Goal: Task Accomplishment & Management: Complete application form

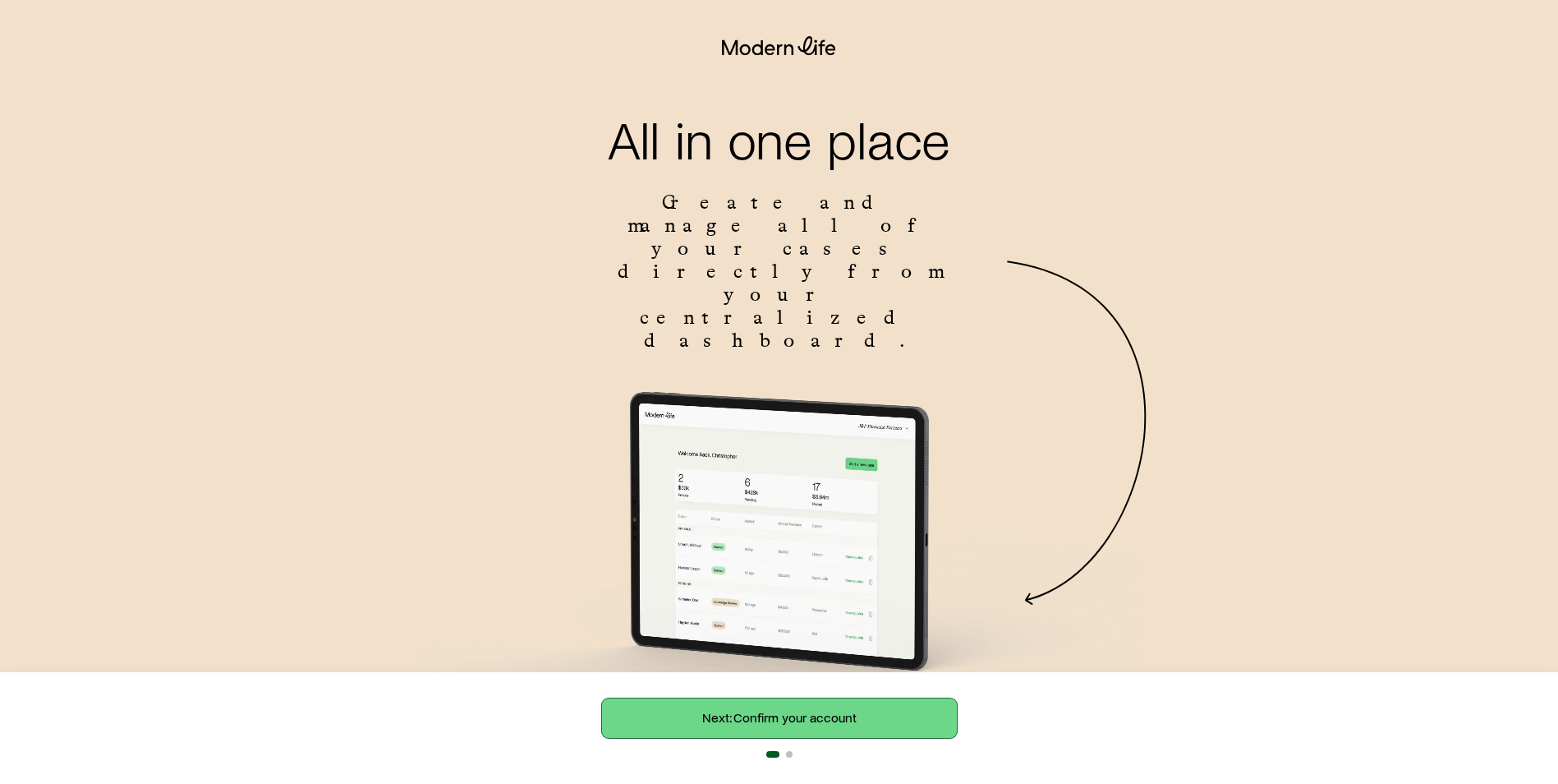
click at [706, 712] on link "Next: Confirm your account" at bounding box center [779, 717] width 355 height 39
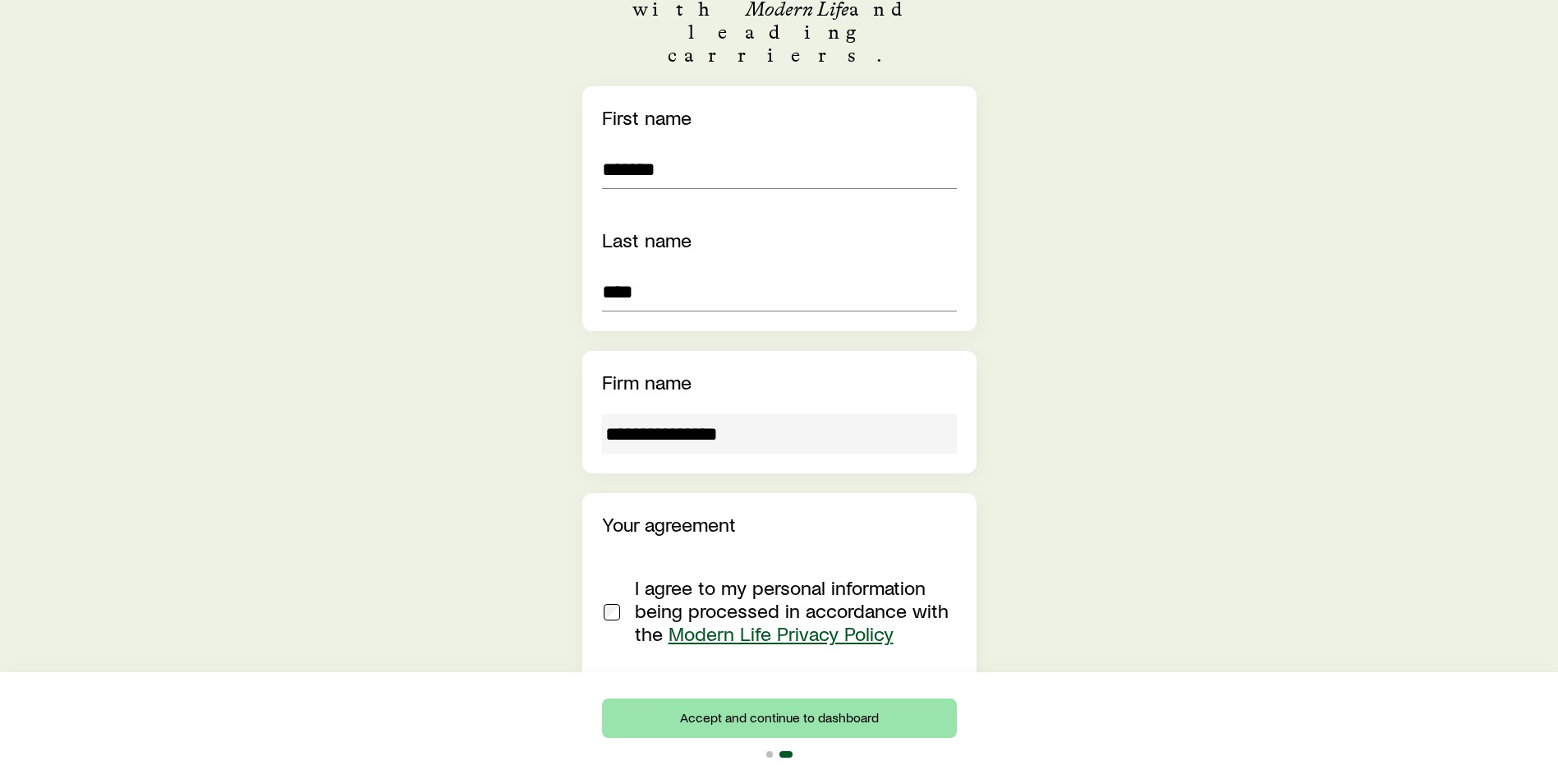
scroll to position [343, 0]
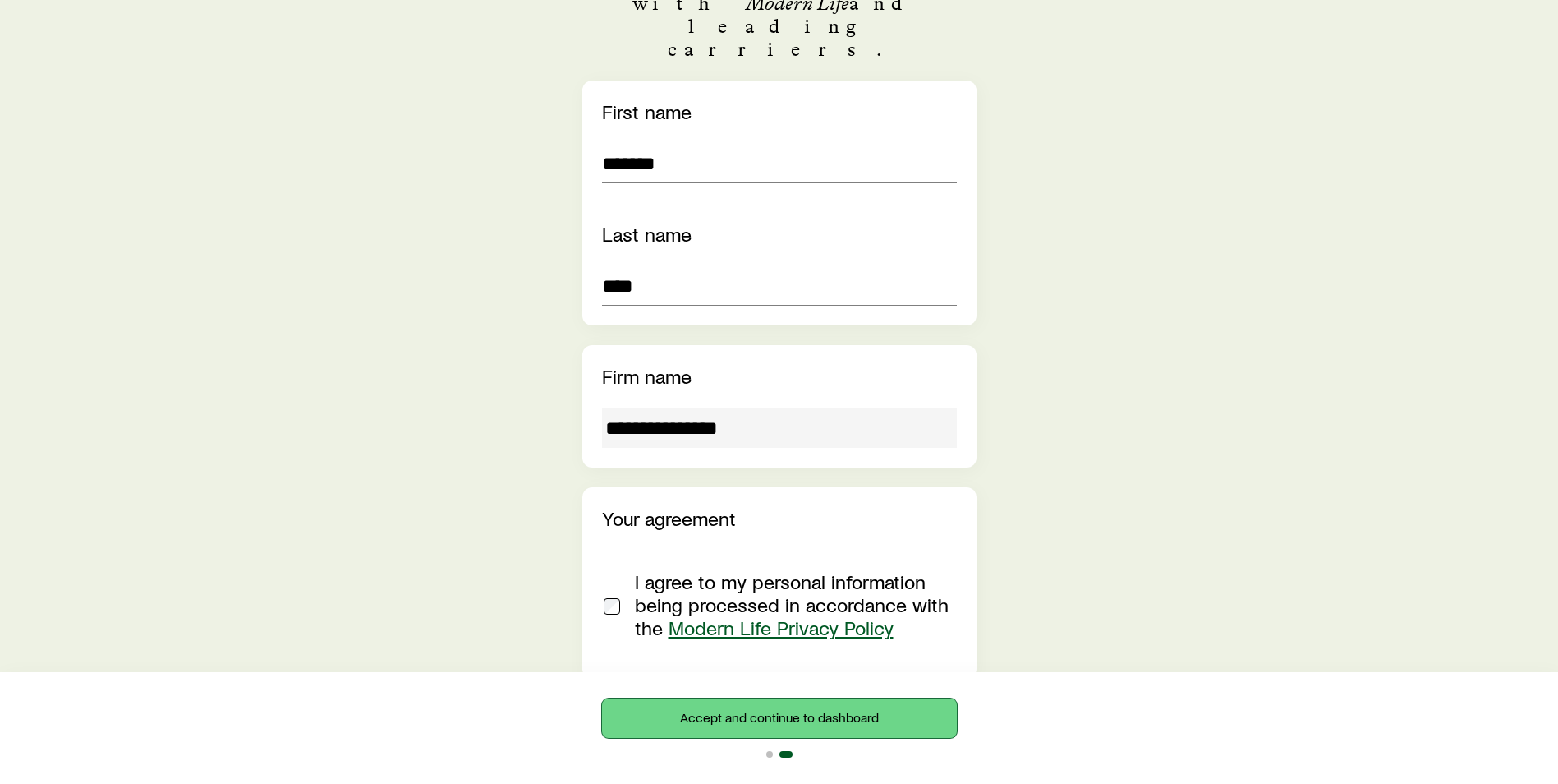
click at [696, 710] on button "Accept and continue to dashboard" at bounding box center [779, 717] width 355 height 39
